Goal: Task Accomplishment & Management: Use online tool/utility

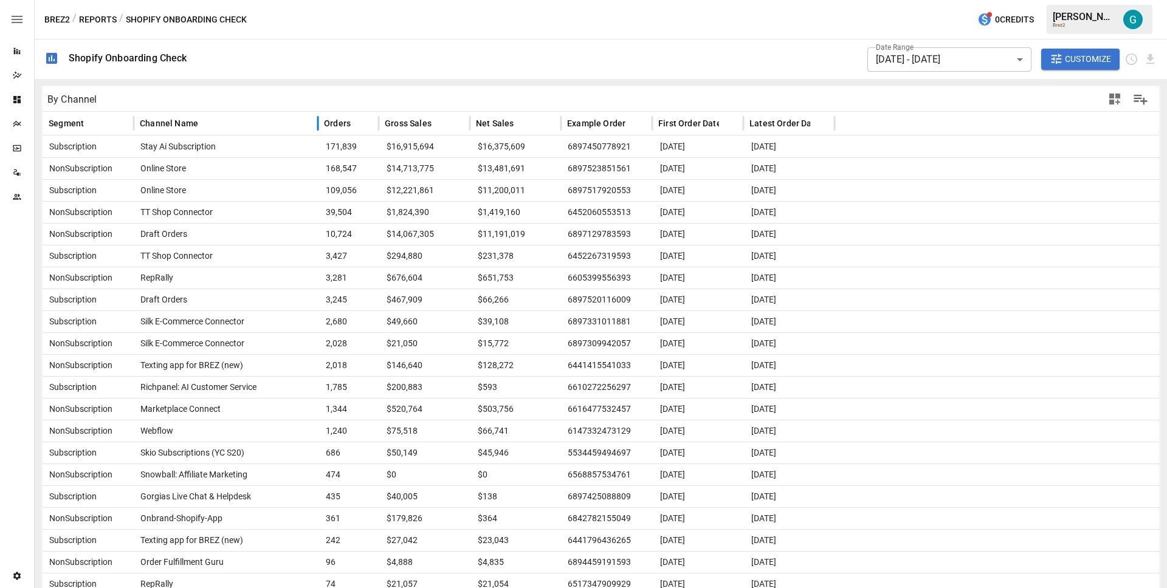
drag, startPoint x: 255, startPoint y: 122, endPoint x: 353, endPoint y: 133, distance: 97.9
click at [321, 133] on div at bounding box center [318, 124] width 6 height 24
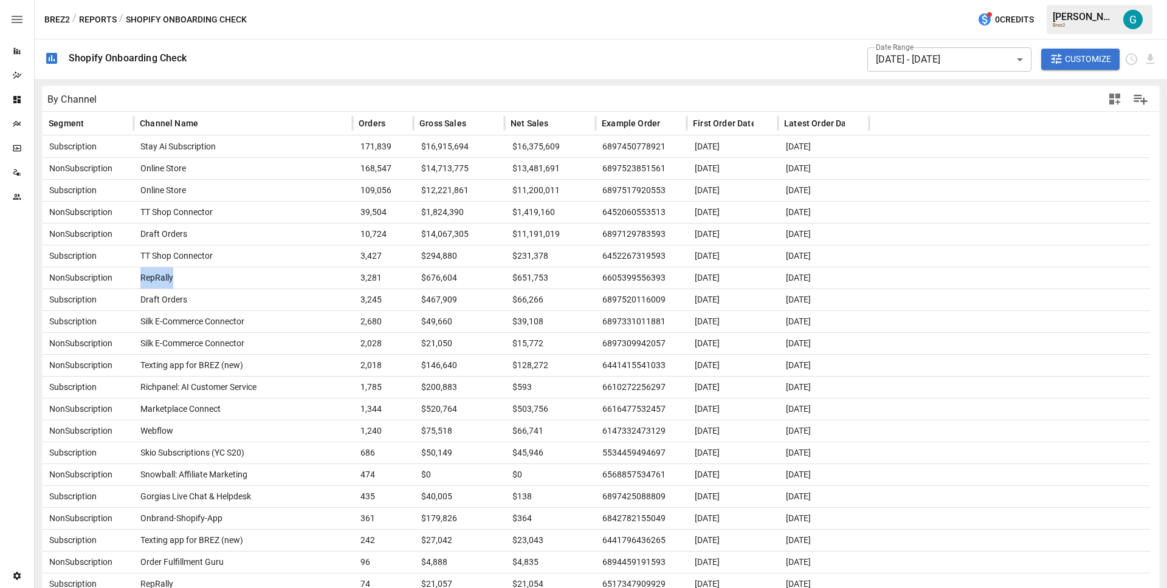
drag, startPoint x: 176, startPoint y: 278, endPoint x: 140, endPoint y: 278, distance: 35.9
click at [140, 278] on div "RepRally" at bounding box center [243, 278] width 219 height 22
copy span "RepRally"
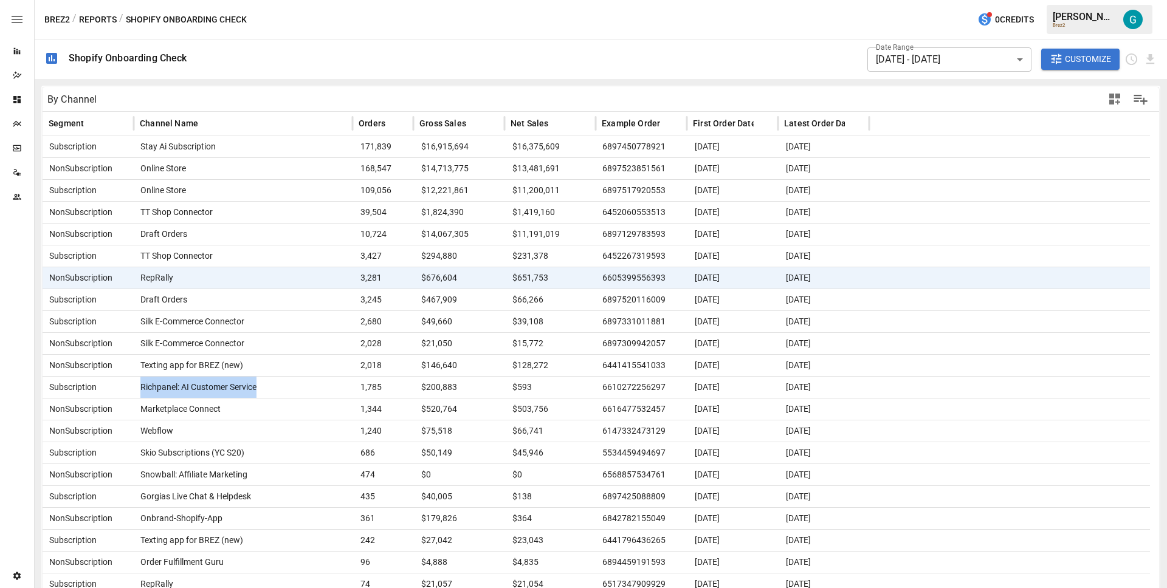
drag, startPoint x: 282, startPoint y: 388, endPoint x: 134, endPoint y: 388, distance: 148.3
click at [134, 388] on div "Richpanel: AI Customer Service" at bounding box center [243, 387] width 219 height 22
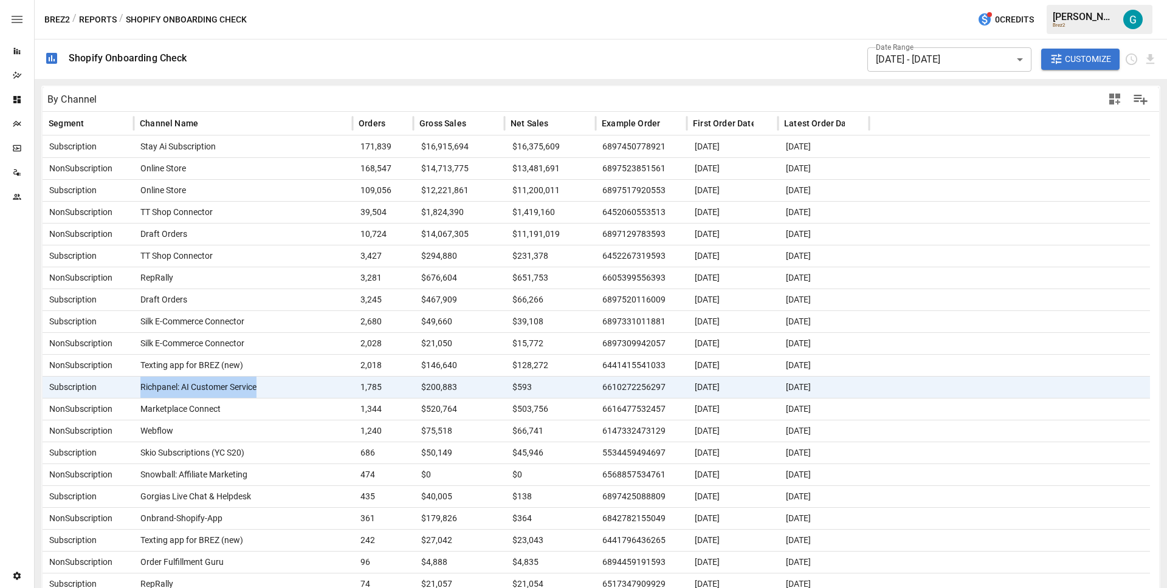
copy span "Richpanel: AI Customer Service"
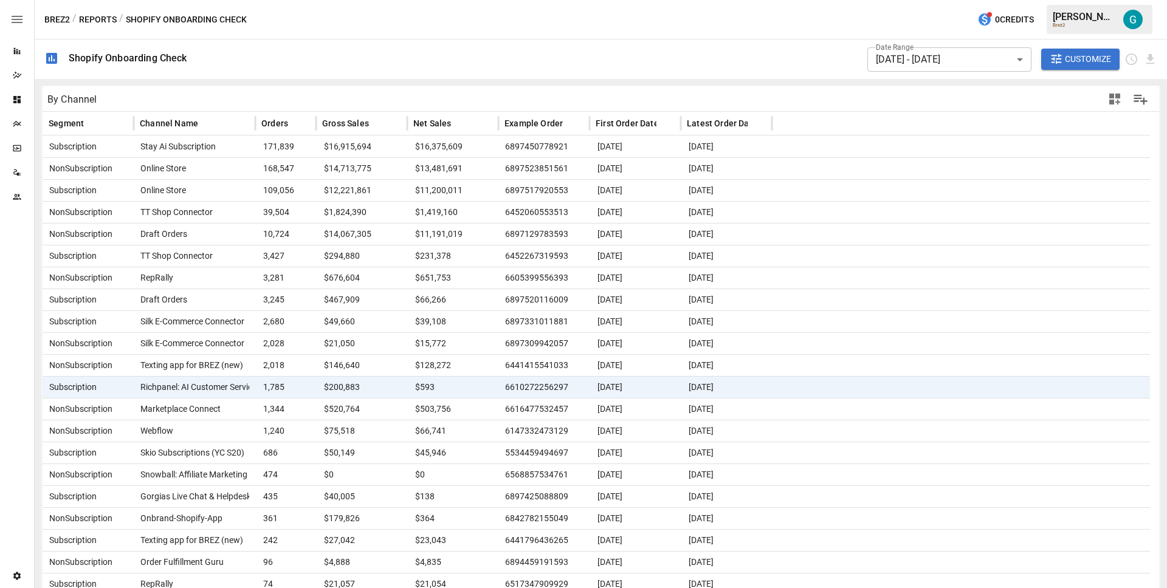
click at [839, 21] on div "Brez2 / Reports / Shopify Onboarding Check 0 Credits [PERSON_NAME] Brez2" at bounding box center [601, 19] width 1132 height 39
click at [395, 28] on div "Brez2 / Reports / Shopify Onboarding Check 0 Credits [PERSON_NAME] Brez2" at bounding box center [601, 19] width 1132 height 39
click at [197, 213] on span "TT Shop Connector" at bounding box center [174, 212] width 77 height 21
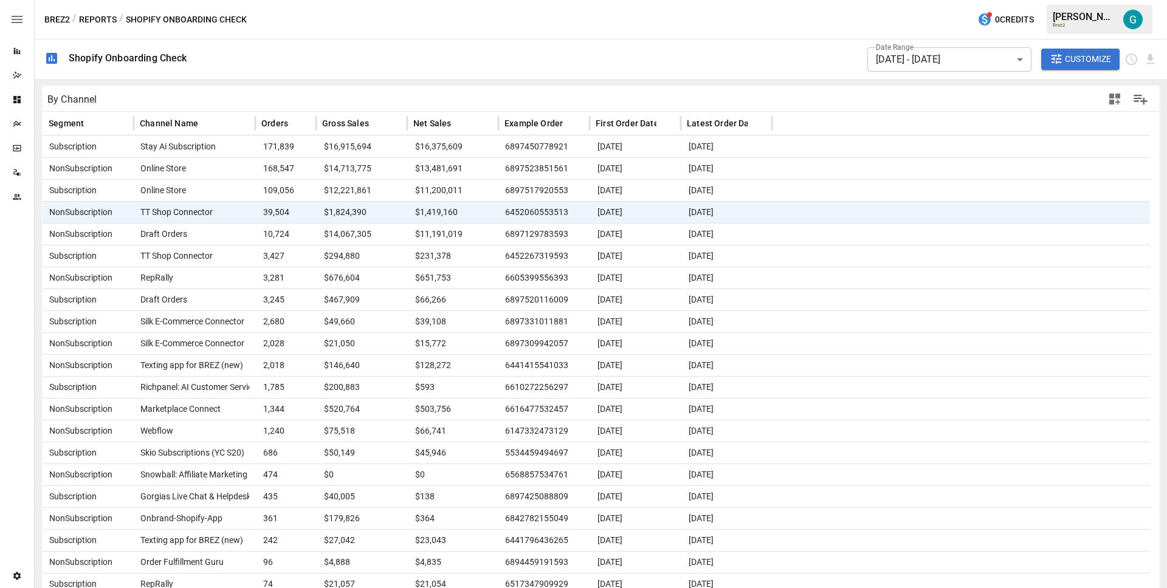
drag, startPoint x: 1069, startPoint y: 56, endPoint x: 1071, endPoint y: 63, distance: 6.9
click at [1070, 56] on span "Customize" at bounding box center [1088, 59] width 46 height 15
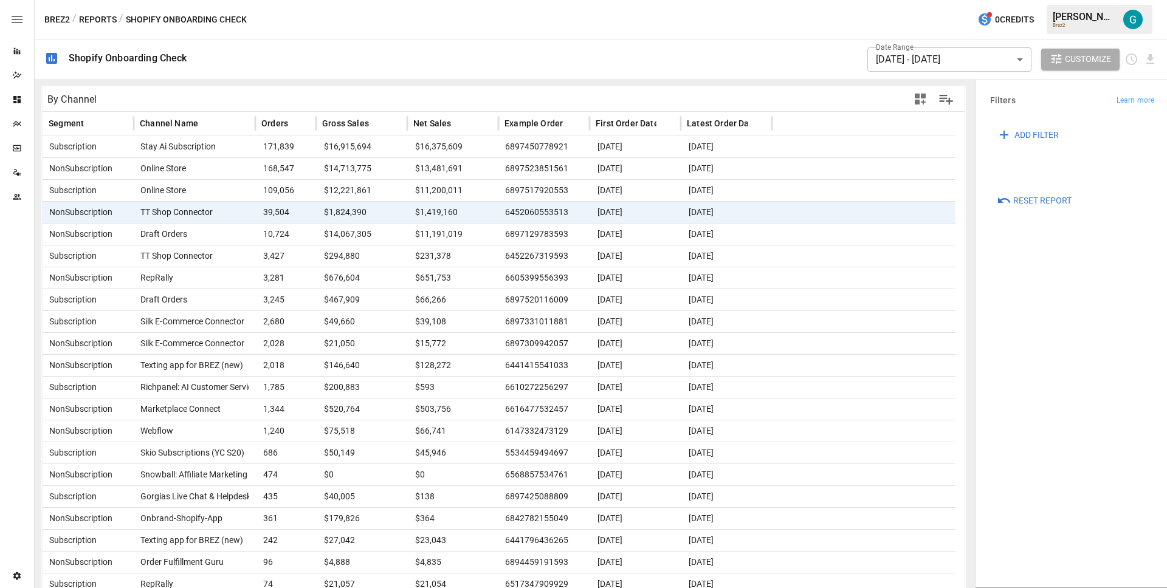
click at [1052, 204] on span "Reset Report" at bounding box center [1042, 200] width 58 height 15
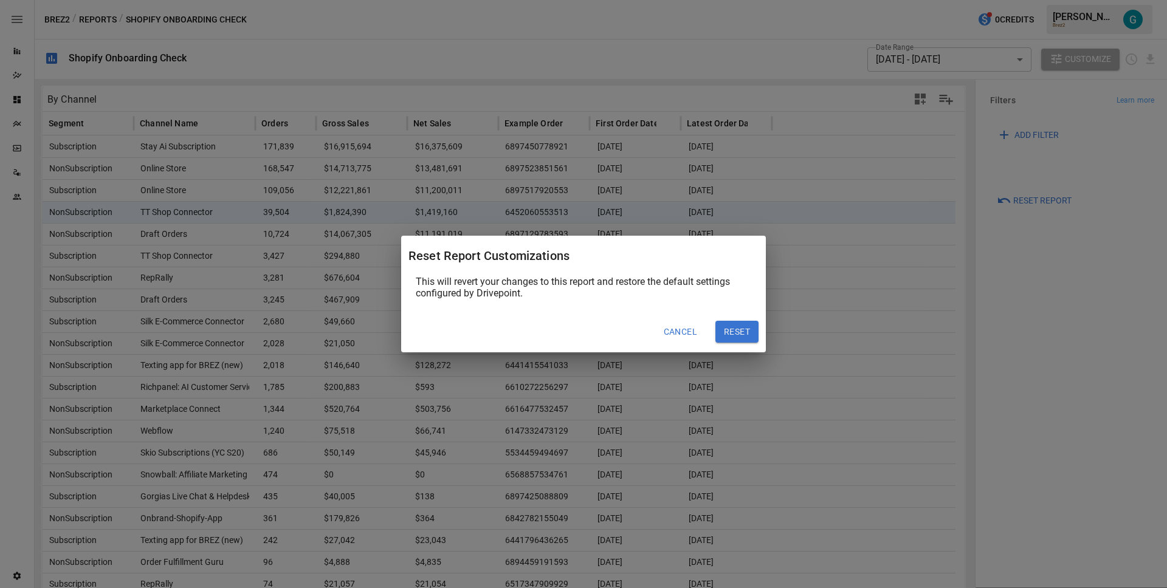
click at [756, 330] on button "Reset" at bounding box center [736, 332] width 43 height 22
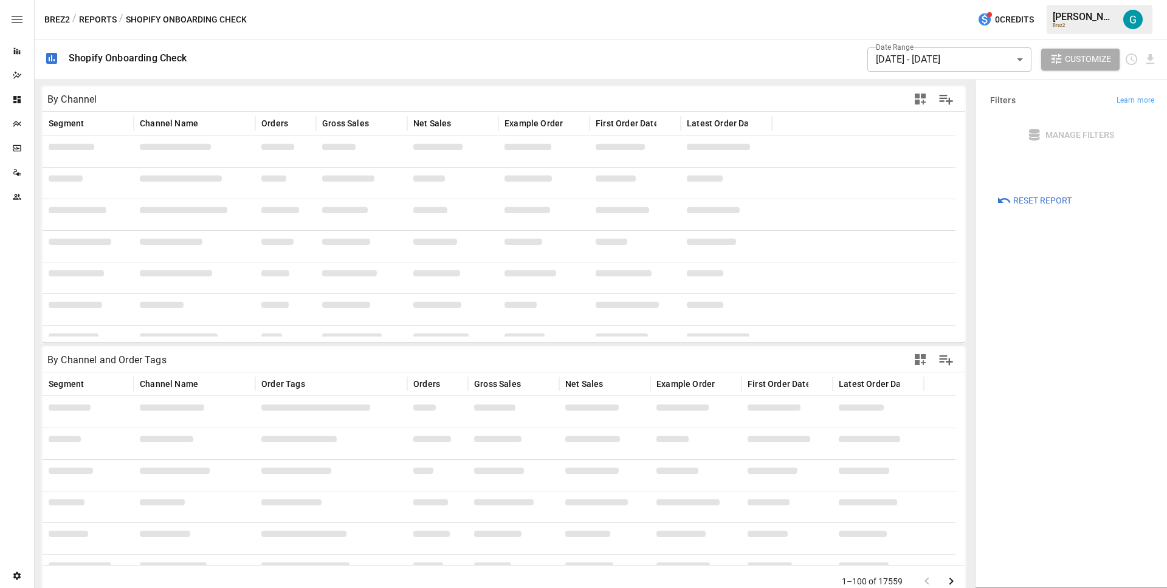
click at [695, 40] on div "Date Range [DATE] - [DATE] ****** ​ Customize" at bounding box center [677, 60] width 960 height 40
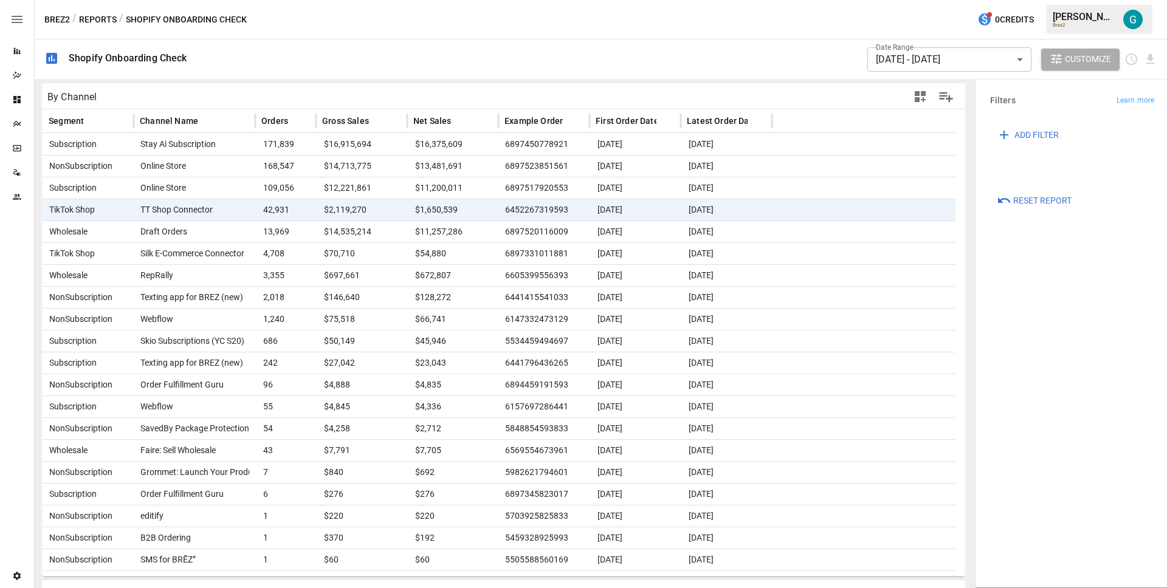
scroll to position [2, 0]
click at [606, 46] on div "Date Range [DATE] - [DATE] ****** ​ Customize" at bounding box center [677, 60] width 960 height 40
click at [764, 65] on div "Date Range [DATE] - [DATE] ****** ​ Customize" at bounding box center [677, 60] width 960 height 40
click at [878, 212] on div at bounding box center [864, 210] width 184 height 22
click at [685, 52] on div "Date Range [DATE] - [DATE] ****** ​ Customize" at bounding box center [677, 60] width 960 height 40
